Goal: Task Accomplishment & Management: Manage account settings

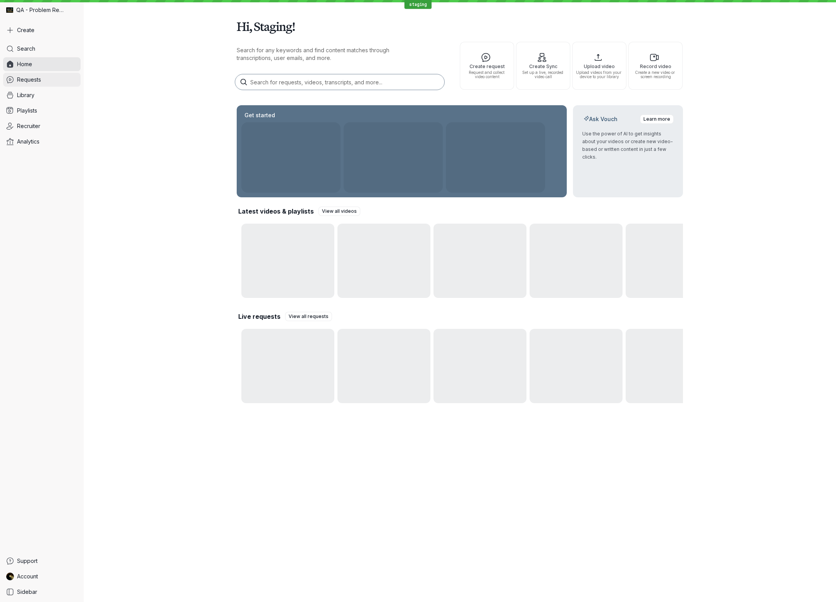
click at [36, 82] on span "Requests" at bounding box center [29, 80] width 24 height 8
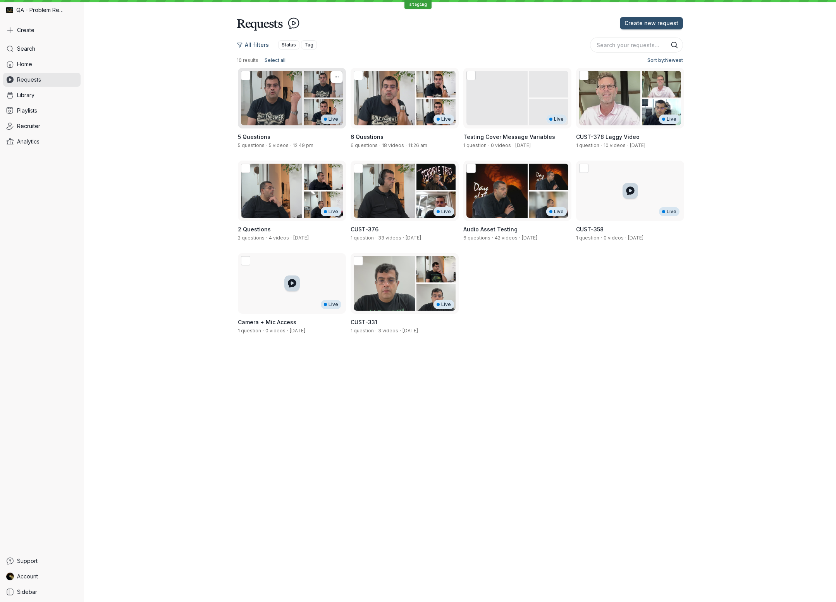
click at [292, 113] on div "Live" at bounding box center [292, 98] width 108 height 61
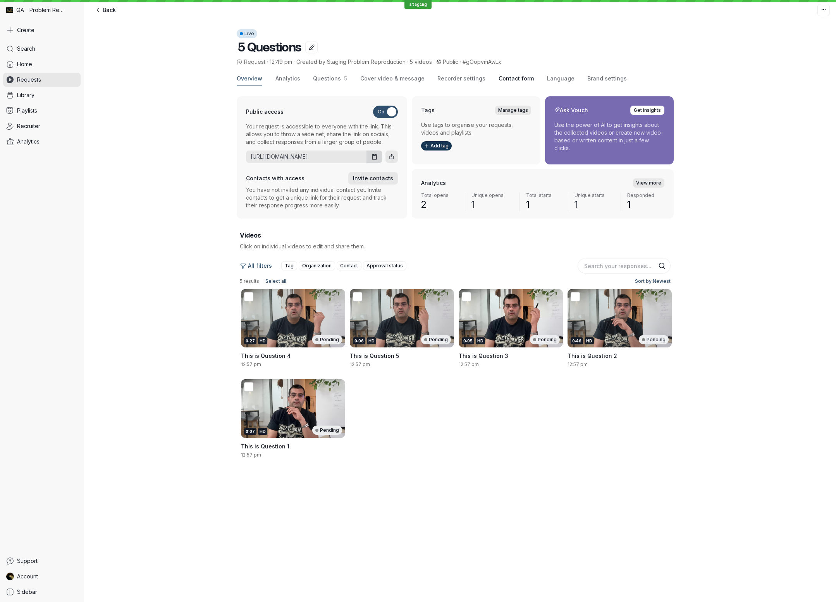
click at [498, 79] on span "Contact form" at bounding box center [515, 79] width 35 height 8
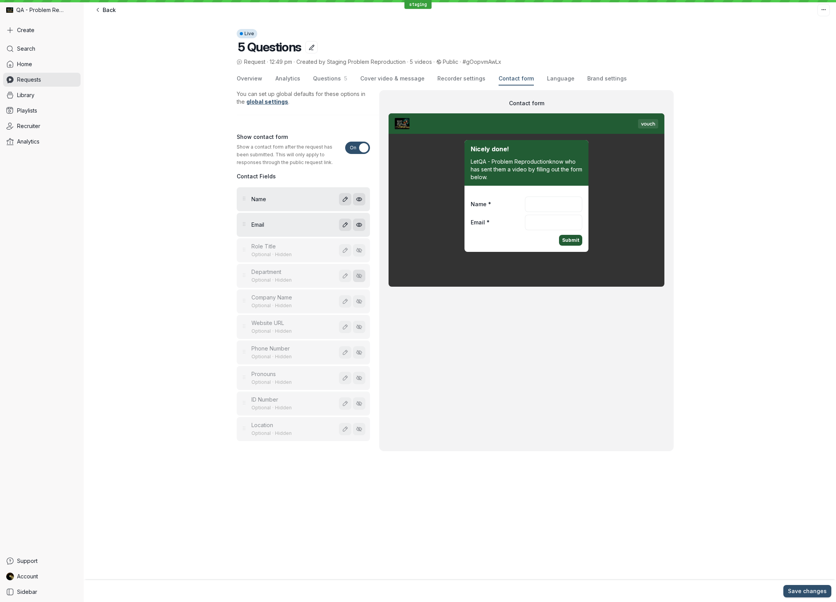
click at [357, 280] on button "Show field" at bounding box center [359, 276] width 12 height 12
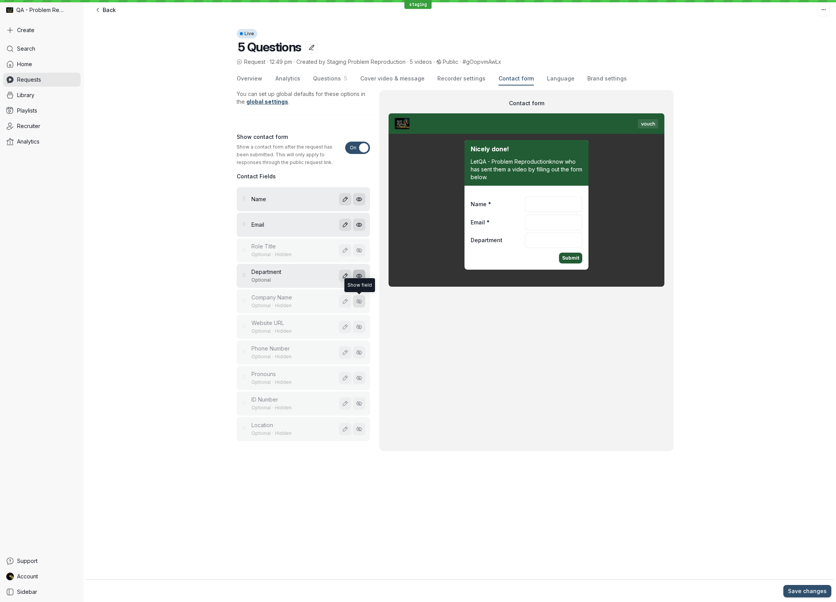
click at [359, 301] on icon "button" at bounding box center [359, 302] width 7 height 7
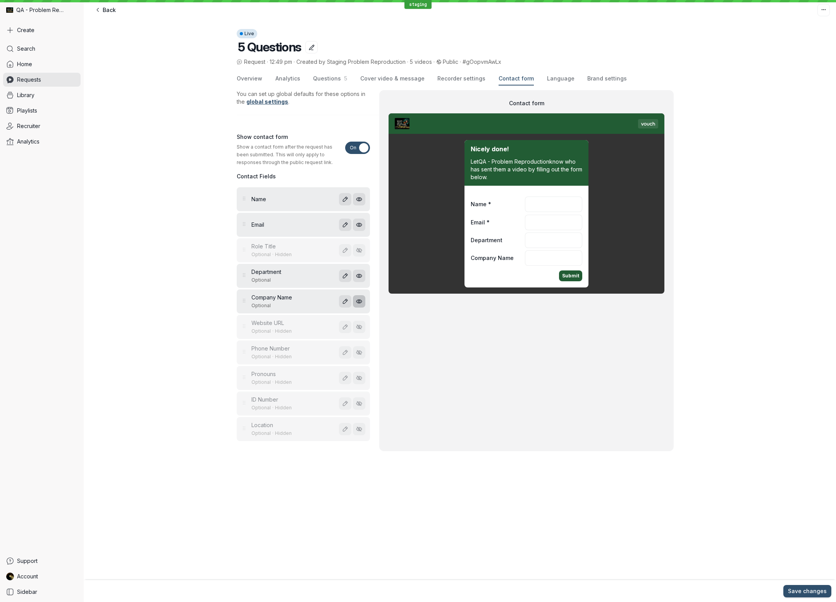
click at [103, 14] on header "Live 5 Questions Request · 12:49 pm · Created by Staging Problem Reproduction ·…" at bounding box center [460, 40] width 752 height 53
click at [106, 10] on span "Back" at bounding box center [109, 10] width 13 height 8
